Goal: Task Accomplishment & Management: Manage account settings

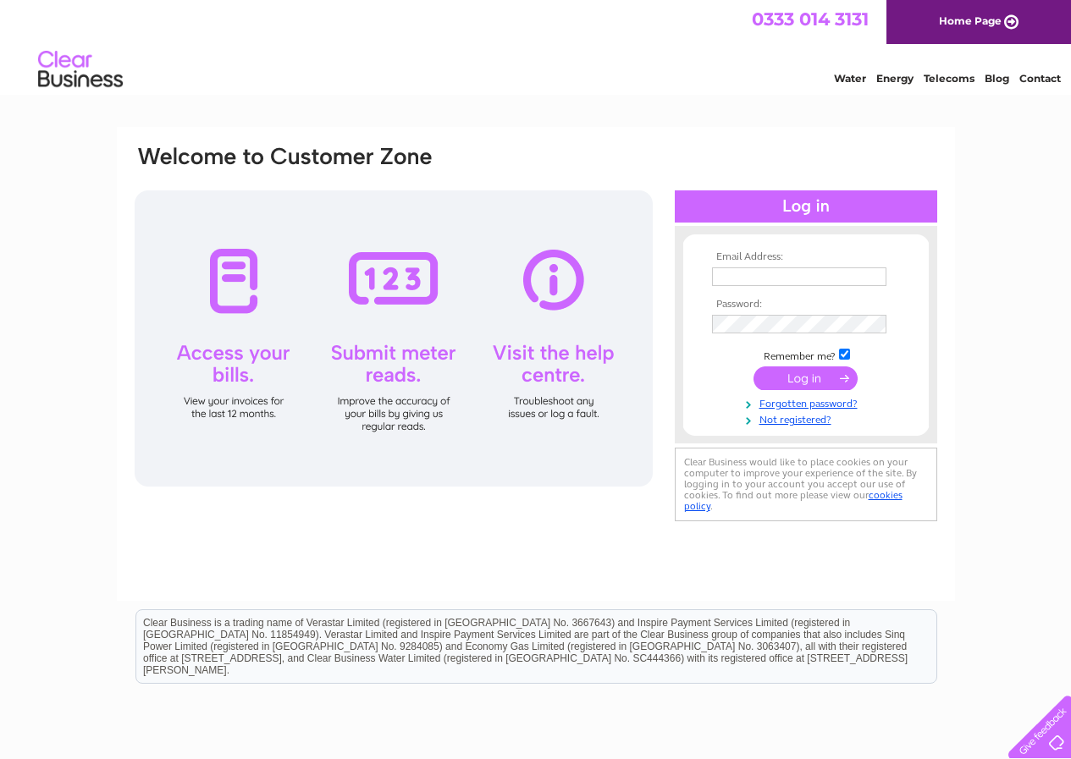
click at [724, 278] on input "text" at bounding box center [799, 276] width 174 height 19
type input "[EMAIL_ADDRESS][DOMAIN_NAME]"
click at [800, 378] on input "submit" at bounding box center [805, 378] width 104 height 24
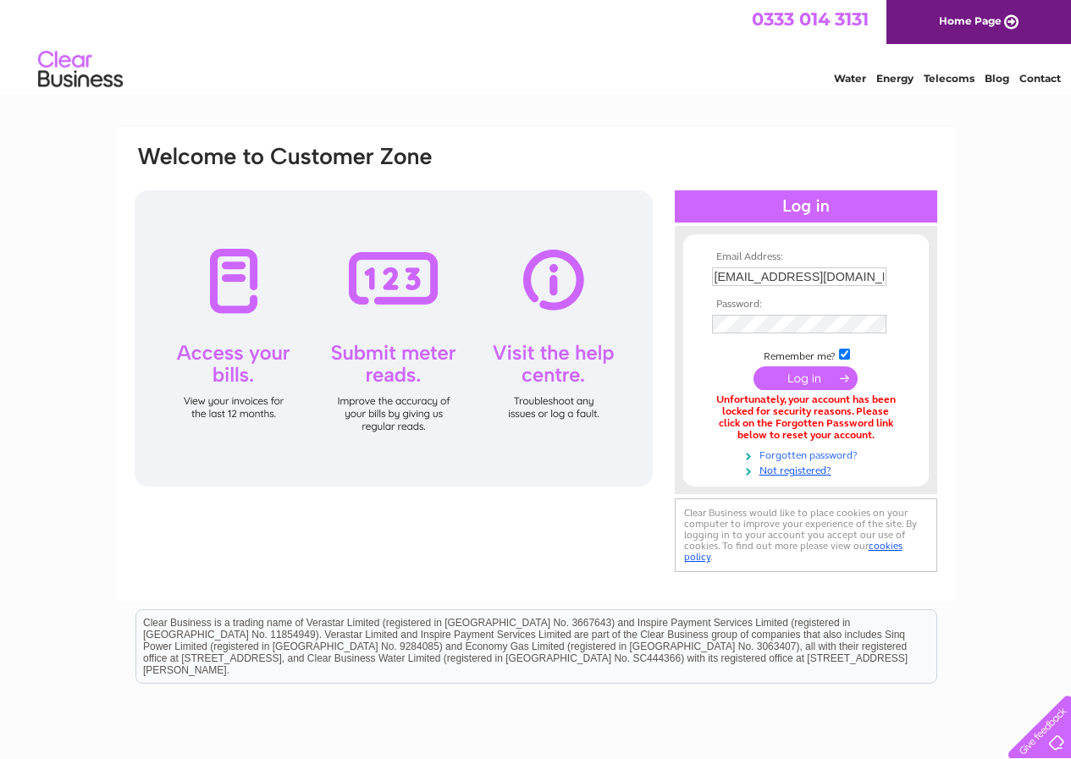
click at [780, 454] on link "Forgotten password?" at bounding box center [808, 454] width 192 height 16
